Goal: Browse casually

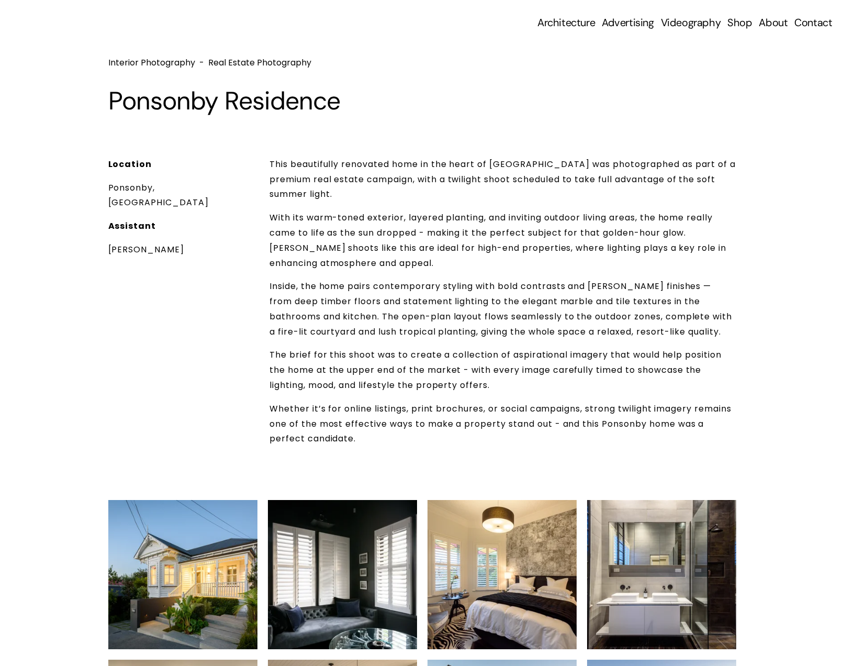
click at [377, 251] on p "With its warm-toned exterior, layered planting, and inviting outdoor living are…" at bounding box center [503, 240] width 467 height 60
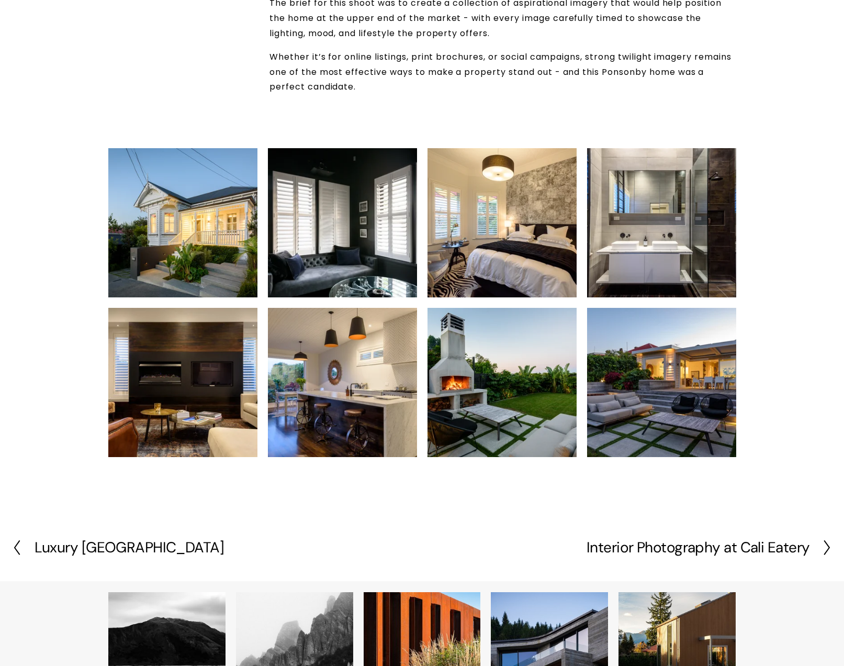
scroll to position [483, 0]
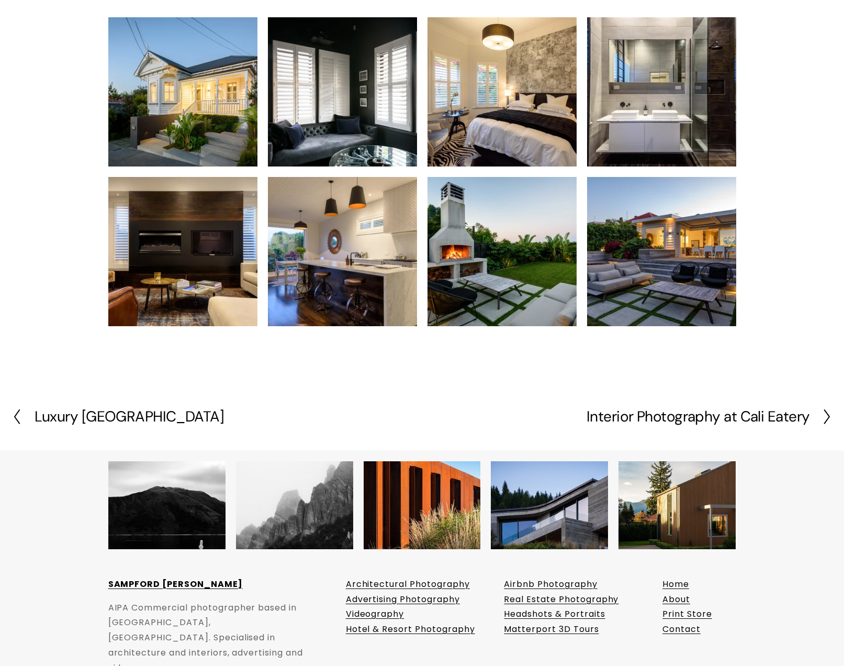
click at [194, 411] on h2 "Luxury [GEOGRAPHIC_DATA]" at bounding box center [130, 416] width 190 height 15
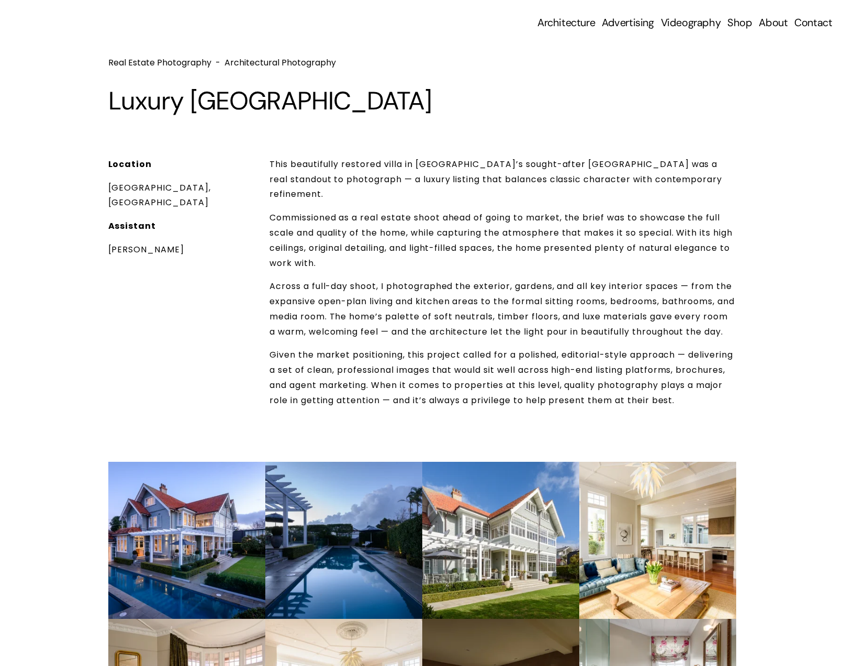
click at [424, 375] on p "Given the market positioning, this project called for a polished, editorial-sty…" at bounding box center [503, 378] width 467 height 60
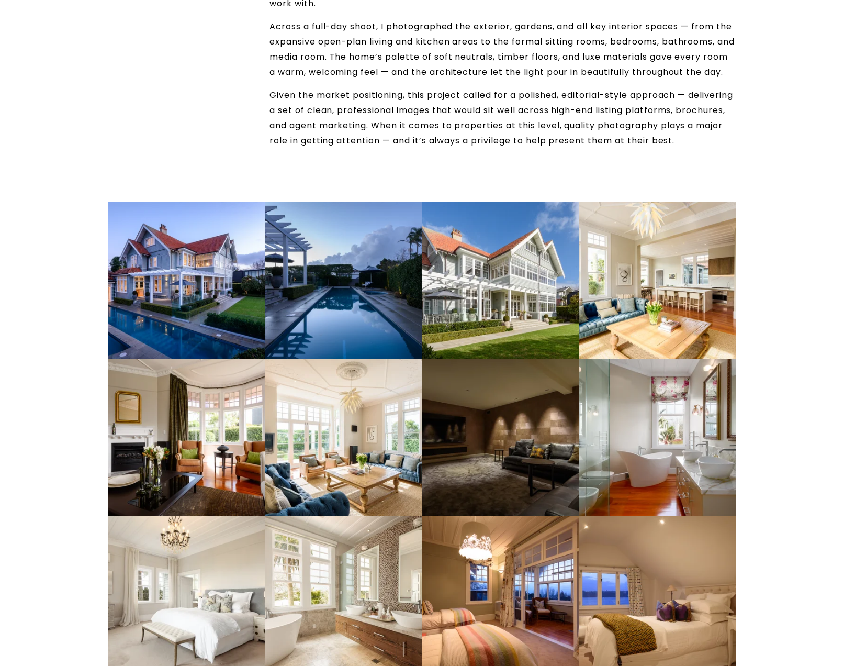
scroll to position [262, 0]
